Goal: Information Seeking & Learning: Compare options

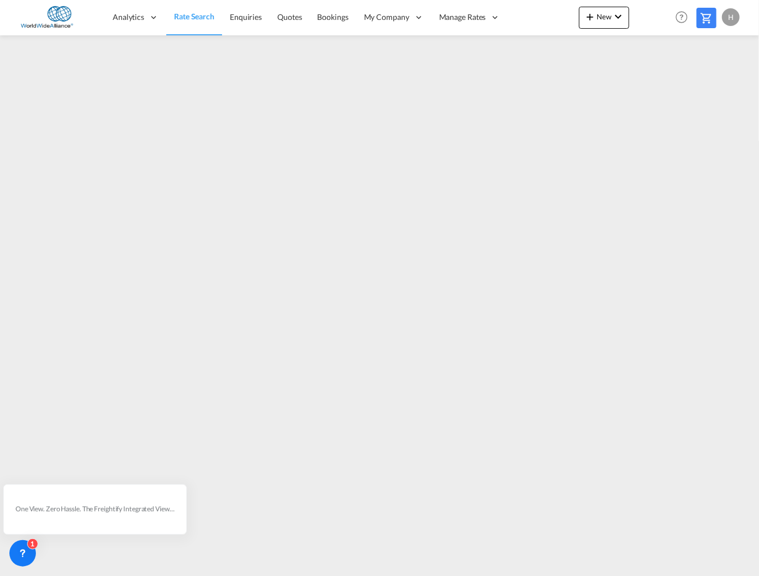
click at [543, 18] on div "Analytics Reports Dashboard Rate Search Enquiries Quotes Bookings" at bounding box center [380, 17] width 726 height 34
click at [211, 17] on span "Rate Search" at bounding box center [194, 16] width 40 height 9
